Goal: Task Accomplishment & Management: Complete application form

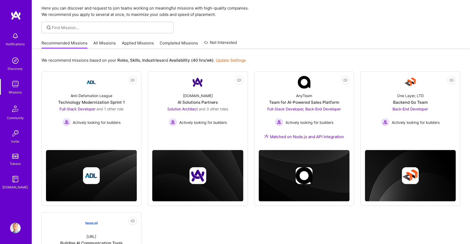
scroll to position [7, 0]
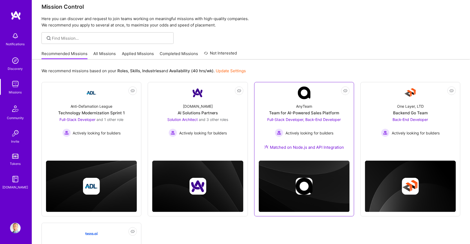
click at [276, 110] on div "Team for AI-Powered Sales Platform" at bounding box center [304, 113] width 70 height 6
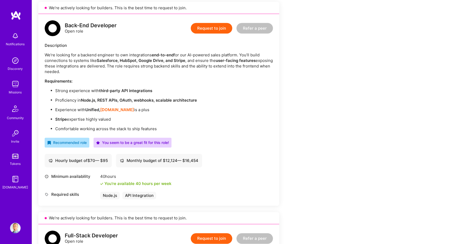
scroll to position [135, 0]
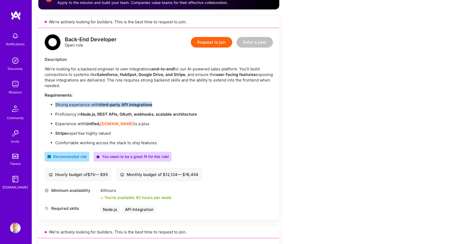
drag, startPoint x: 160, startPoint y: 100, endPoint x: 53, endPoint y: 101, distance: 106.2
click at [53, 102] on ul "Strong experience with third-party API integrations Proficiency in Node.js, RES…" at bounding box center [159, 124] width 228 height 44
click at [84, 111] on strong "Node.js, REST APIs, OAuth, webhooks, scalable architecture" at bounding box center [139, 113] width 116 height 5
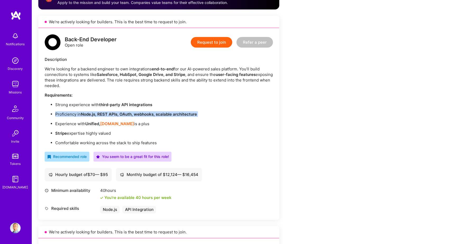
click at [84, 111] on strong "Node.js, REST APIs, OAuth, webhooks, scalable architecture" at bounding box center [139, 113] width 116 height 5
click at [89, 111] on strong "Node.js, REST APIs, OAuth, webhooks, scalable architecture" at bounding box center [139, 113] width 116 height 5
drag, startPoint x: 156, startPoint y: 99, endPoint x: 99, endPoint y: 102, distance: 56.6
click at [99, 102] on p "Strong experience with third-party API integrations" at bounding box center [164, 105] width 218 height 6
click at [99, 102] on strong "third-party API integrations" at bounding box center [125, 104] width 53 height 5
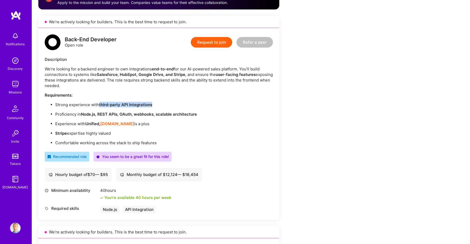
drag, startPoint x: 99, startPoint y: 102, endPoint x: 150, endPoint y: 101, distance: 51.0
click at [150, 102] on strong "third-party API integrations" at bounding box center [125, 104] width 53 height 5
click at [137, 140] on p "Comfortable working across the stack to ship features" at bounding box center [164, 143] width 218 height 6
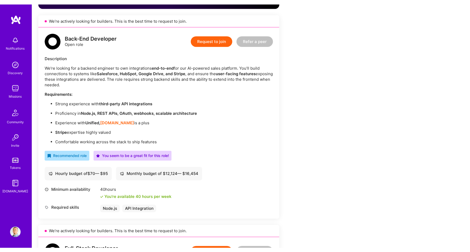
scroll to position [140, 0]
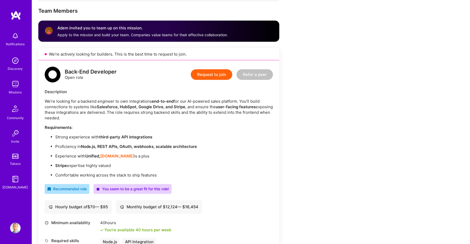
scroll to position [103, 0]
click at [110, 134] on strong "third-party API integrations" at bounding box center [125, 136] width 53 height 5
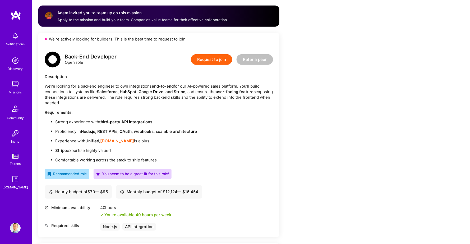
scroll to position [122, 0]
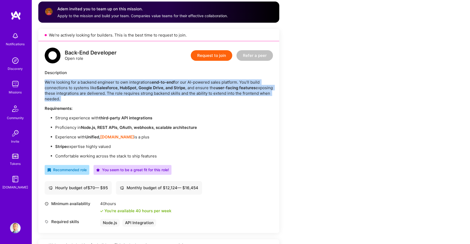
drag, startPoint x: 82, startPoint y: 99, endPoint x: 45, endPoint y: 81, distance: 41.7
click at [45, 81] on div "We’re looking for a backend engineer to own integrations end-to-end for our AI-…" at bounding box center [159, 118] width 228 height 79
click at [45, 81] on p "We’re looking for a backend engineer to own integrations end-to-end for our AI-…" at bounding box center [159, 90] width 228 height 22
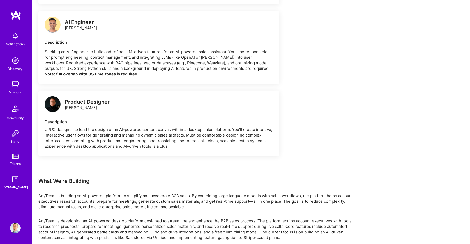
scroll to position [573, 0]
drag, startPoint x: 171, startPoint y: 184, endPoint x: 189, endPoint y: 184, distance: 17.4
click at [189, 193] on p "AnyTeam is building an AI-powered platform to simplify and accelerate B2B sales…" at bounding box center [196, 201] width 317 height 17
click at [187, 177] on div "What We're Building" at bounding box center [196, 180] width 317 height 7
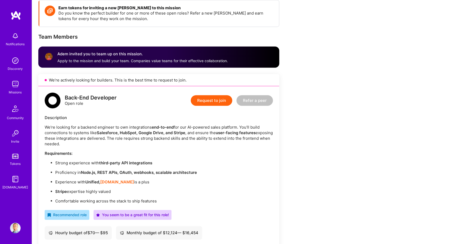
scroll to position [78, 0]
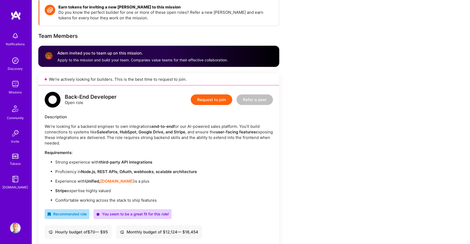
drag, startPoint x: 102, startPoint y: 142, endPoint x: 40, endPoint y: 125, distance: 64.1
click at [40, 125] on div "Back-End Developer Open role Request to join Refer a peer Description We’re loo…" at bounding box center [158, 180] width 241 height 191
drag, startPoint x: 42, startPoint y: 125, endPoint x: 103, endPoint y: 142, distance: 63.7
click at [103, 142] on div "Back-End Developer Open role Request to join Refer a peer Description We’re loo…" at bounding box center [158, 180] width 241 height 191
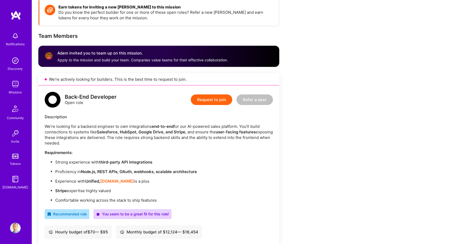
click at [103, 142] on p "We’re looking for a backend engineer to own integrations end-to-end for our AI-…" at bounding box center [159, 134] width 228 height 22
click at [114, 138] on p "We’re looking for a backend engineer to own integrations end-to-end for our AI-…" at bounding box center [159, 134] width 228 height 22
click at [212, 100] on button "Request to join" at bounding box center [211, 99] width 41 height 11
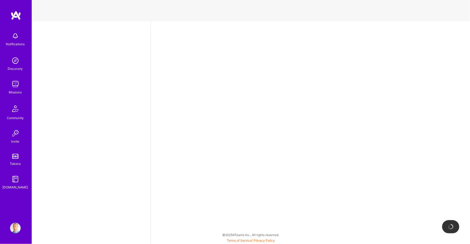
select select "BA"
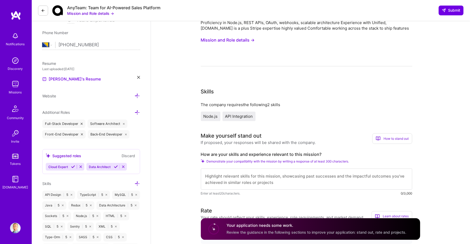
scroll to position [161, 0]
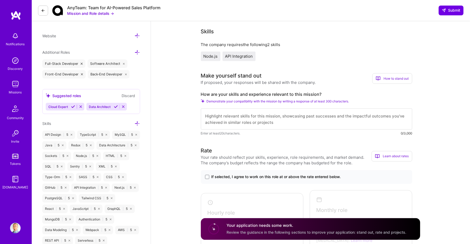
click at [232, 115] on textarea at bounding box center [306, 118] width 211 height 21
paste textarea "Hi, I’m a JavaScript/TypeScript expert with experience across both Big Tech and…"
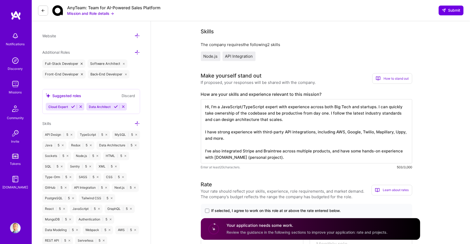
click at [213, 101] on textarea "Hi, I’m a JavaScript/TypeScript expert with experience across both Big Tech and…" at bounding box center [306, 131] width 211 height 64
click at [279, 115] on textarea "Hi, I'm a JavaScript/TypeScript expert with experience across both Big Tech and…" at bounding box center [306, 131] width 211 height 64
drag, startPoint x: 282, startPoint y: 114, endPoint x: 198, endPoint y: 101, distance: 85.3
click at [283, 113] on textarea "Hi, I'm a JavaScript/TypeScript expert with experience across both Big Tech and…" at bounding box center [306, 131] width 211 height 64
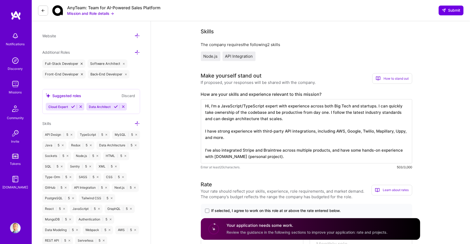
scroll to position [1, 0]
click at [245, 130] on textarea "Hi, I'm a JavaScript/TypeScript expert with experience across both Big Tech and…" at bounding box center [306, 131] width 211 height 64
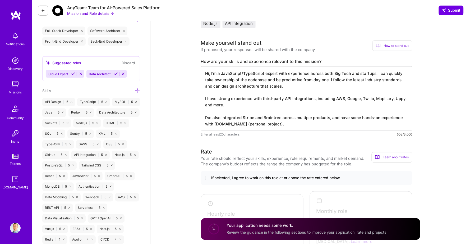
scroll to position [196, 0]
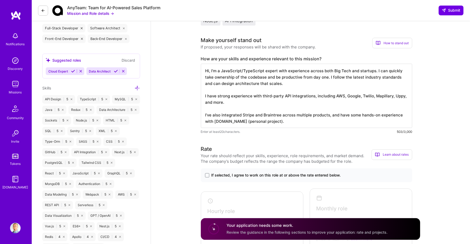
click at [241, 95] on textarea "Hi, I'm a JavaScript/TypeScript expert with experience across both Big Tech and…" at bounding box center [306, 96] width 211 height 64
click at [397, 91] on textarea "Hi, I'm a JavaScript/TypeScript expert with experience across both Big Tech and…" at bounding box center [306, 96] width 211 height 64
drag, startPoint x: 371, startPoint y: 96, endPoint x: 349, endPoint y: 97, distance: 21.7
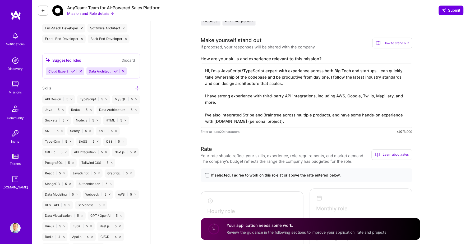
click at [349, 97] on textarea "Hi, I'm a JavaScript/TypeScript expert with experience across both Big Tech and…" at bounding box center [306, 96] width 211 height 64
click at [393, 92] on textarea "Hi, I'm a JavaScript/TypeScript expert with experience across both Big Tech and…" at bounding box center [306, 96] width 211 height 64
click at [240, 101] on textarea "Hi, I'm a JavaScript/TypeScript expert with experience across both Big Tech and…" at bounding box center [306, 96] width 211 height 64
click at [280, 116] on textarea "Hi, I'm a JavaScript/TypeScript expert with experience across both Big Tech and…" at bounding box center [306, 96] width 211 height 64
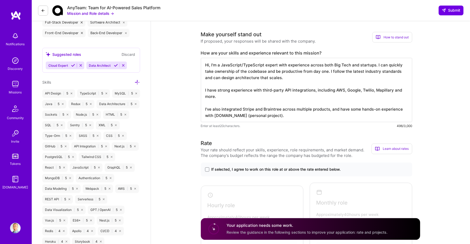
click at [207, 102] on textarea "Hi, I'm a JavaScript/TypeScript expert with experience across both Big Tech and…" at bounding box center [306, 90] width 211 height 64
click at [320, 109] on textarea "Hi, I'm a JavaScript/TypeScript expert with experience across both Big Tech and…" at bounding box center [306, 90] width 211 height 64
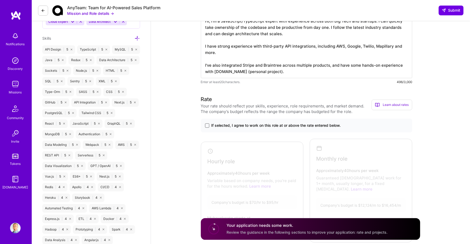
type textarea "Hi, I'm a JavaScript/TypeScript expert with experience across both Big Tech and…"
click at [205, 123] on span at bounding box center [207, 125] width 4 height 4
click at [0, 0] on input "If selected, I agree to work on this role at or above the rate entered below." at bounding box center [0, 0] width 0 height 0
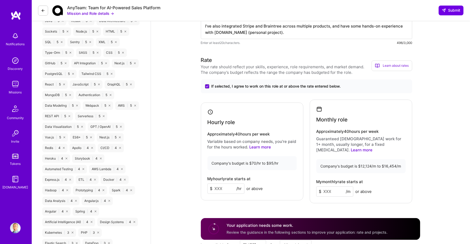
scroll to position [288, 0]
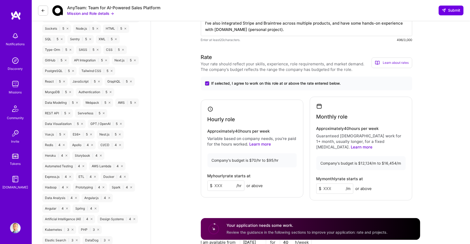
click at [224, 180] on input at bounding box center [225, 185] width 37 height 10
type input "80"
click at [305, 154] on div "Hourly role Approximately 40 hours per week Variable based on company needs, yo…" at bounding box center [306, 148] width 211 height 104
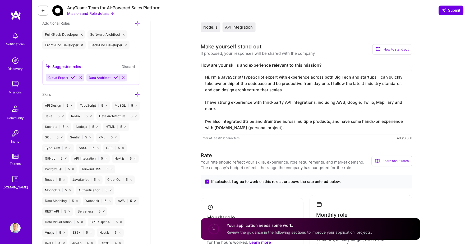
scroll to position [200, 0]
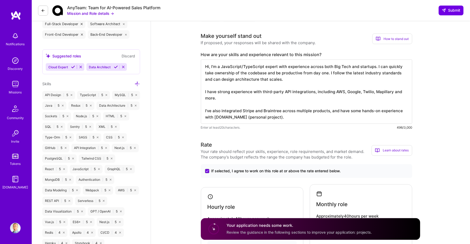
click at [286, 111] on textarea "Hi, I'm a JavaScript/TypeScript expert with experience across both Big Tech and…" at bounding box center [306, 91] width 211 height 64
click at [283, 70] on textarea "Hi, I'm a JavaScript/TypeScript expert with experience across both Big Tech and…" at bounding box center [306, 91] width 211 height 64
click at [284, 75] on textarea "Hi, I'm a JavaScript/TypeScript expert with experience across both Big Tech and…" at bounding box center [306, 91] width 211 height 64
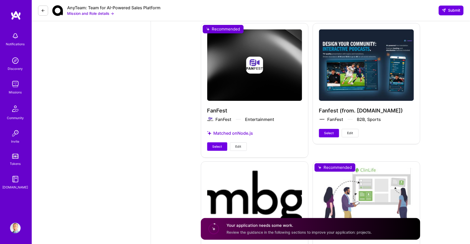
scroll to position [1072, 0]
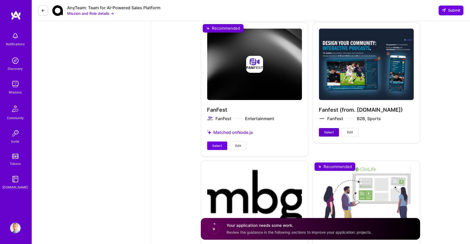
click at [325, 128] on button "Select" at bounding box center [329, 132] width 20 height 8
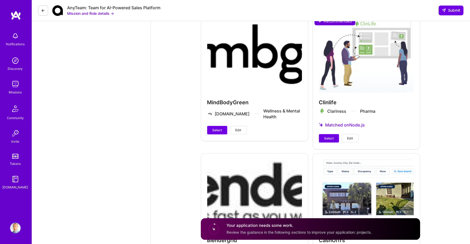
scroll to position [1218, 0]
click at [326, 135] on span "Select" at bounding box center [329, 137] width 10 height 5
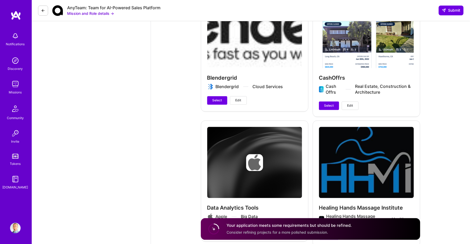
scroll to position [1413, 0]
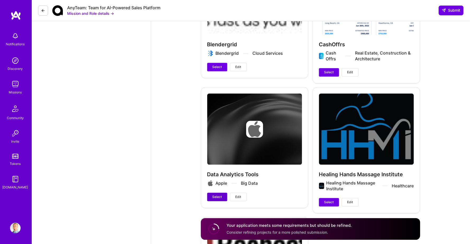
click at [223, 193] on button "Select" at bounding box center [217, 197] width 20 height 8
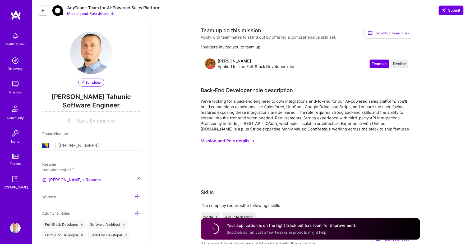
scroll to position [0, 0]
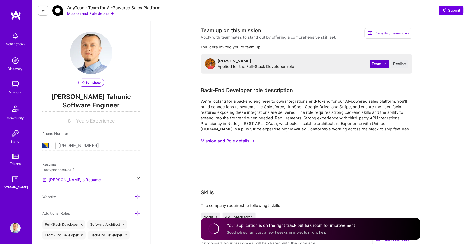
click at [376, 63] on span "Team up" at bounding box center [379, 63] width 15 height 5
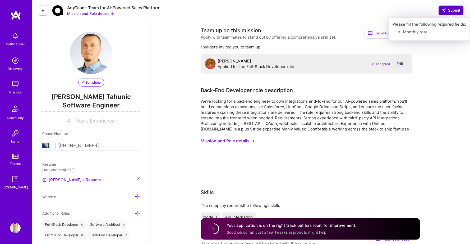
click at [447, 12] on span "Submit" at bounding box center [451, 10] width 18 height 5
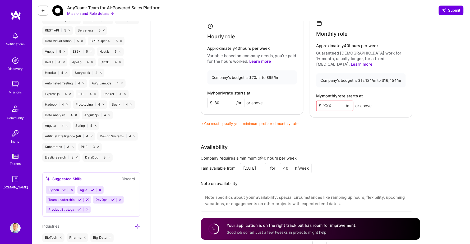
scroll to position [316, 0]
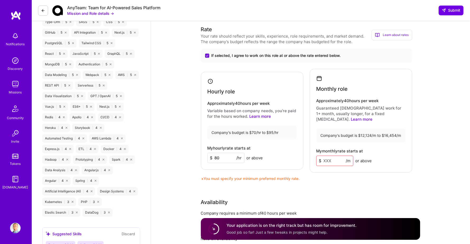
click at [328, 155] on input at bounding box center [334, 160] width 37 height 10
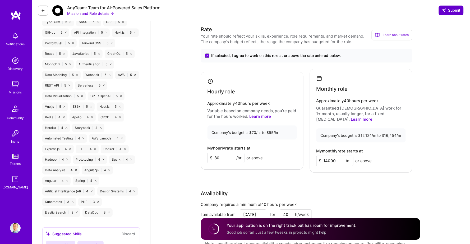
type input "14000"
click at [445, 8] on icon at bounding box center [444, 10] width 4 height 4
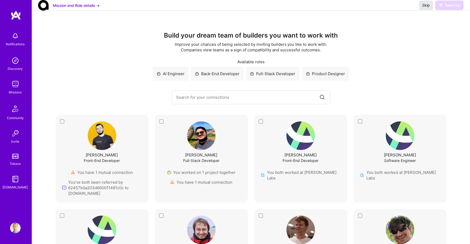
click at [423, 8] on span "Skip" at bounding box center [426, 5] width 8 height 5
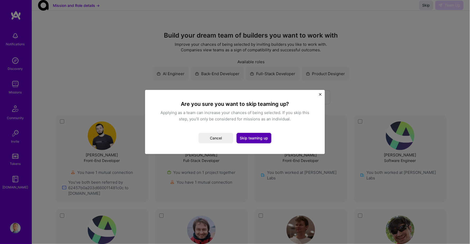
click at [258, 136] on button "Skip teaming up" at bounding box center [253, 138] width 35 height 11
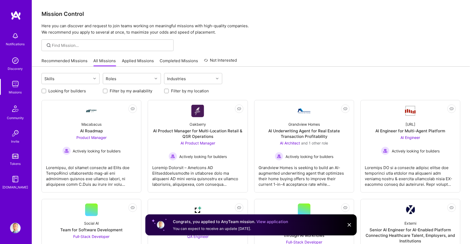
click at [263, 222] on link "View application" at bounding box center [272, 221] width 32 height 5
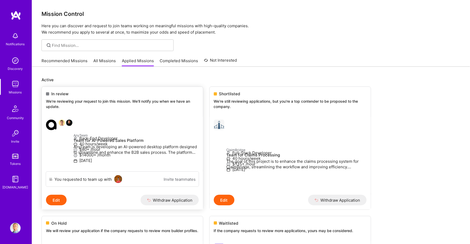
click at [118, 107] on p "We're reviewing your request to join this mission. We'll notify you when we hav…" at bounding box center [122, 104] width 153 height 10
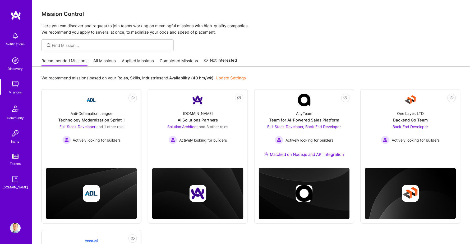
click at [133, 59] on link "Applied Missions" at bounding box center [138, 62] width 32 height 9
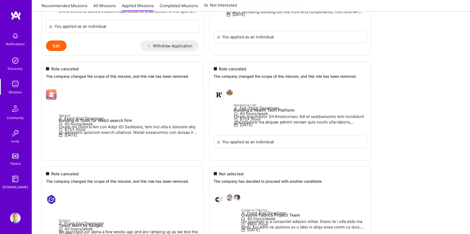
scroll to position [1612, 0]
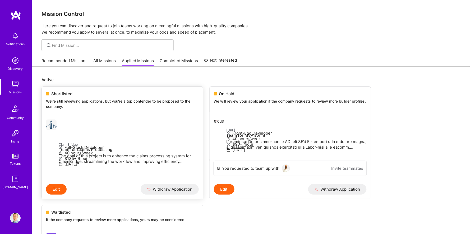
scroll to position [0, 0]
click at [59, 122] on div at bounding box center [52, 124] width 13 height 11
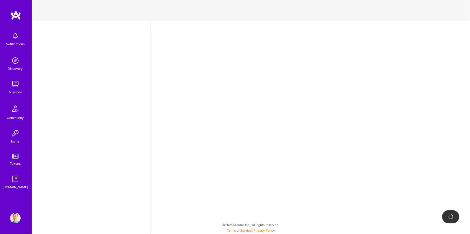
select select "BA"
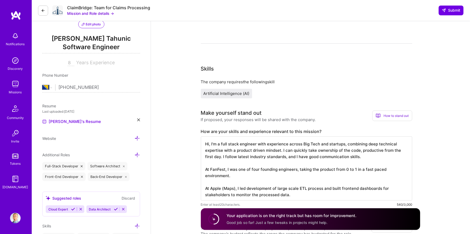
scroll to position [85, 0]
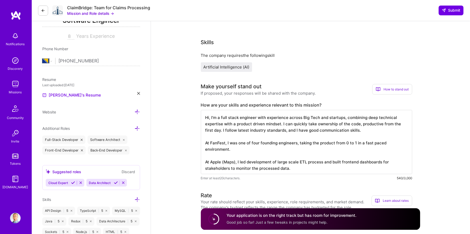
click at [261, 135] on textarea "Hi, I'm a full stack engineer with experience across Big Tech and startups, com…" at bounding box center [306, 142] width 211 height 64
click at [351, 128] on textarea "Hi, I'm a full stack engineer with experience across Big Tech and startups, com…" at bounding box center [306, 142] width 211 height 64
click at [302, 143] on textarea "Hi, I'm a full stack engineer with experience across Big Tech and startups, com…" at bounding box center [306, 142] width 211 height 64
click at [351, 121] on textarea "Hi, I'm a full stack engineer with experience across Big Tech and startups, com…" at bounding box center [306, 142] width 211 height 64
drag, startPoint x: 351, startPoint y: 127, endPoint x: 205, endPoint y: 117, distance: 146.7
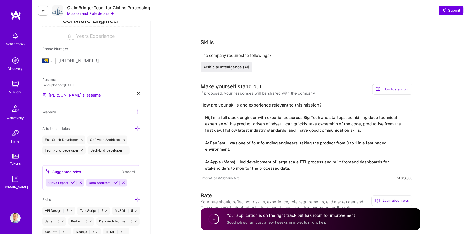
click at [205, 117] on textarea "Hi, I'm a full stack engineer with experience across Big Tech and startups, com…" at bounding box center [306, 142] width 211 height 64
click at [306, 59] on div "The company requires the following skill Artificial Intelligence (AI)" at bounding box center [306, 62] width 211 height 19
